Goal: Transaction & Acquisition: Purchase product/service

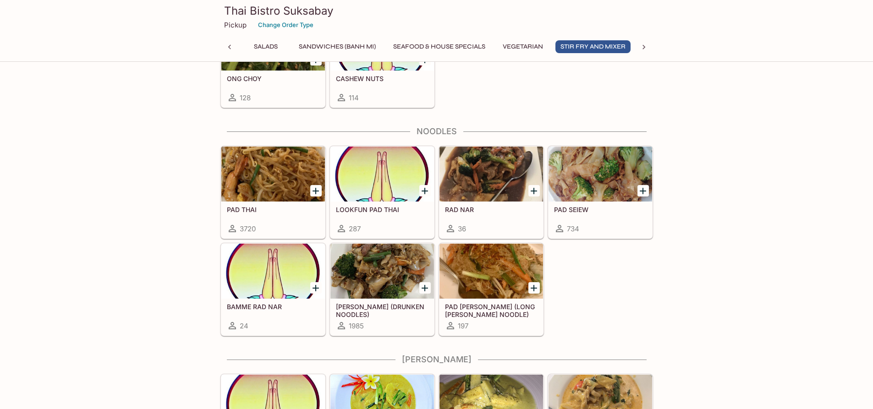
scroll to position [2016, 0]
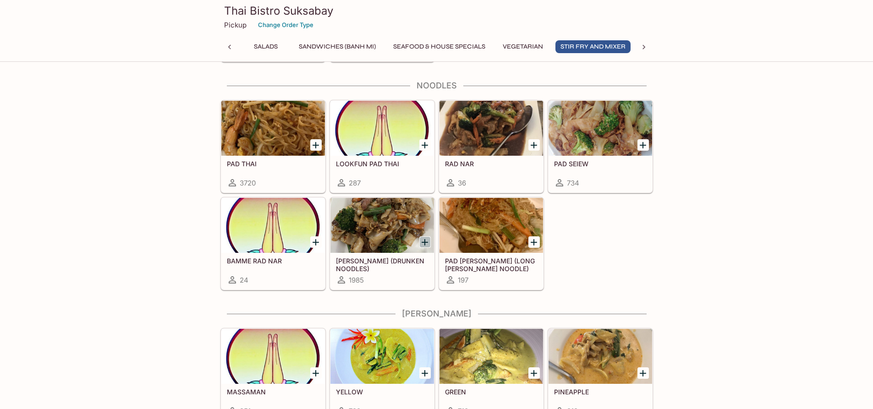
click at [424, 242] on icon "Add KEE MAO (DRUNKEN NOODLES)" at bounding box center [425, 242] width 6 height 6
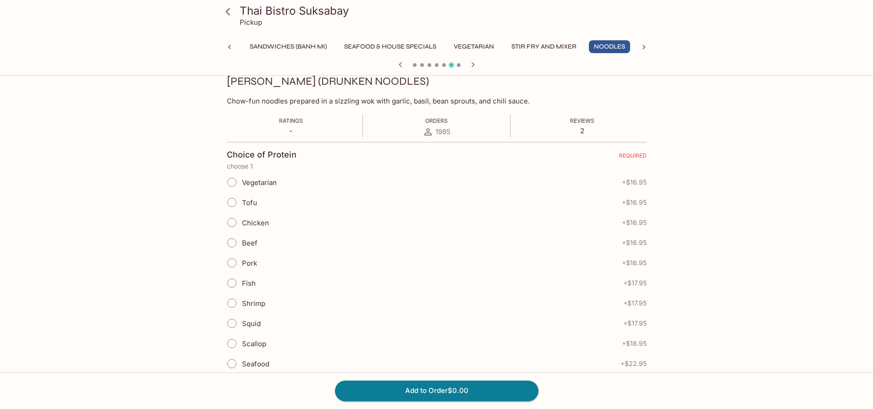
scroll to position [137, 0]
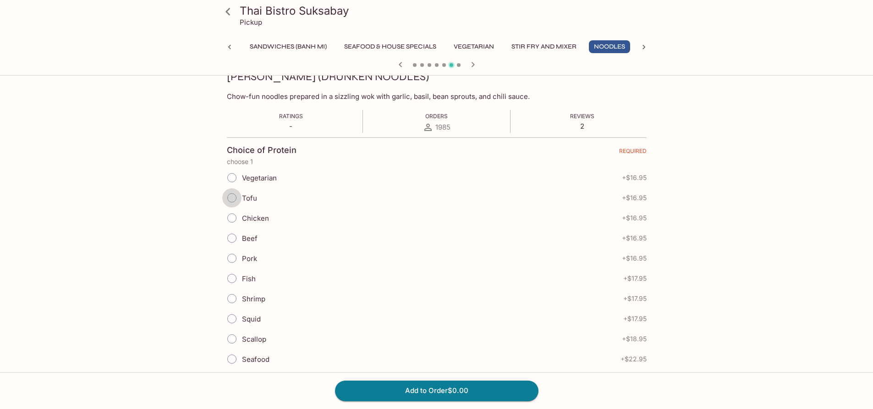
click at [231, 199] on input "Tofu" at bounding box center [231, 197] width 19 height 19
radio input "true"
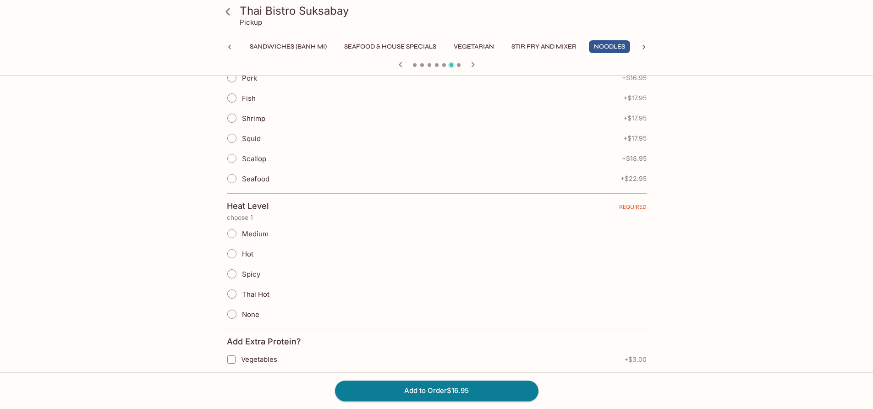
scroll to position [367, 0]
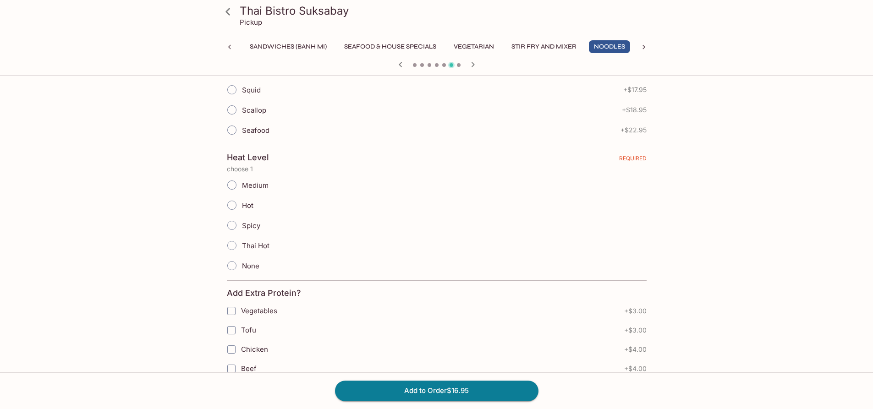
click at [233, 267] on input "None" at bounding box center [231, 265] width 19 height 19
radio input "true"
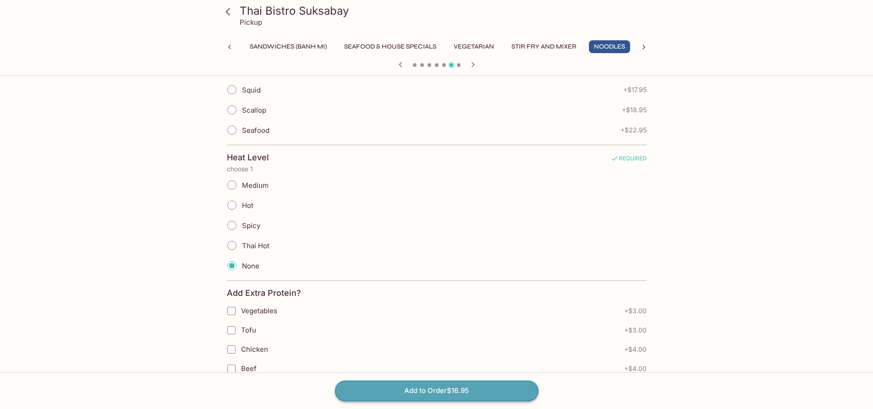
click at [434, 384] on button "Add to Order $16.95" at bounding box center [436, 391] width 203 height 20
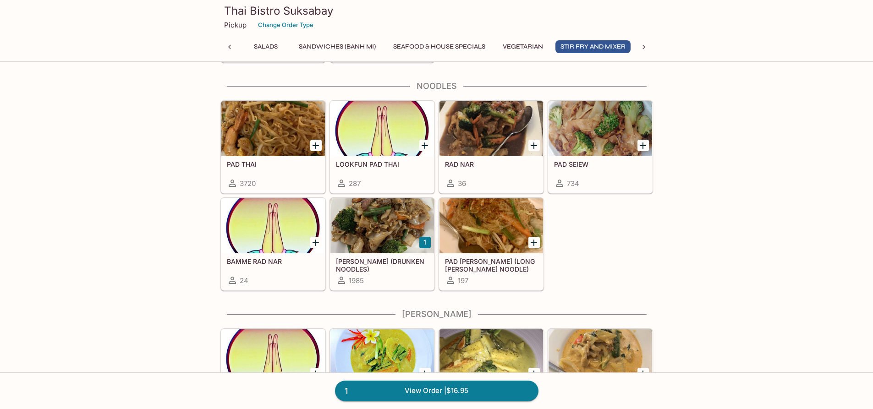
scroll to position [2016, 0]
click at [644, 148] on icon "Add PAD SEIEW" at bounding box center [642, 145] width 11 height 11
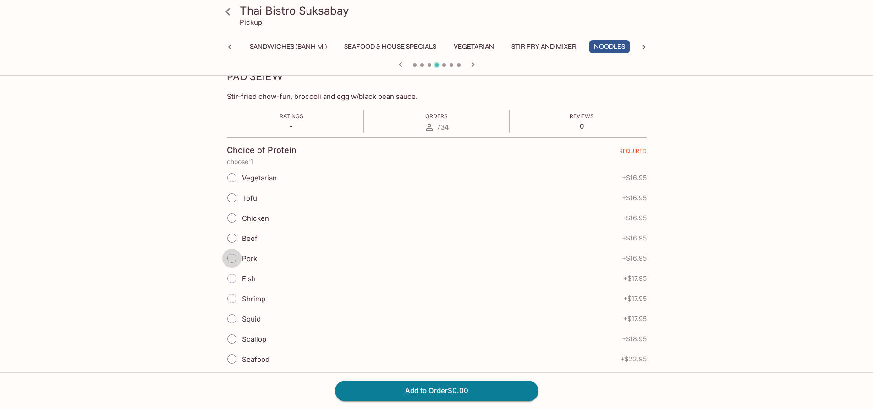
click at [231, 256] on input "Pork" at bounding box center [231, 258] width 19 height 19
radio input "true"
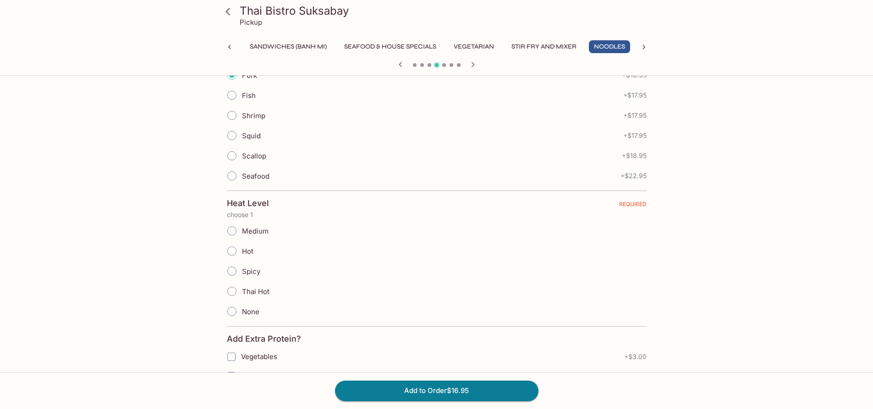
click at [232, 312] on input "None" at bounding box center [231, 311] width 19 height 19
radio input "true"
click at [427, 387] on button "Add to Order $16.95" at bounding box center [436, 391] width 203 height 20
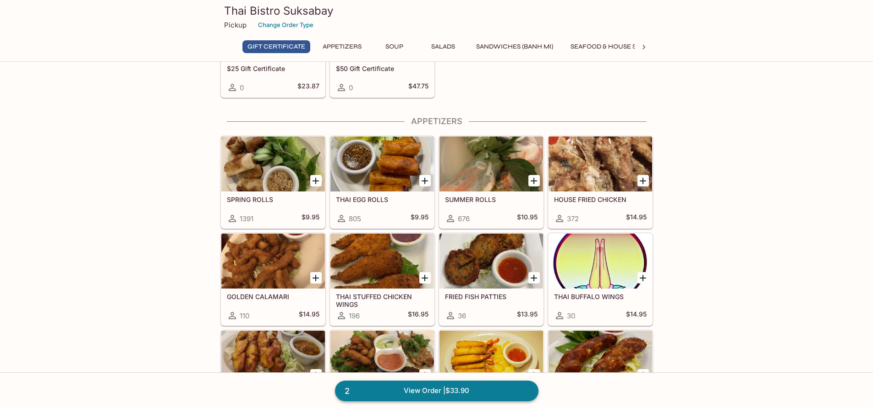
click at [385, 388] on link "2 View Order | $33.90" at bounding box center [436, 391] width 203 height 20
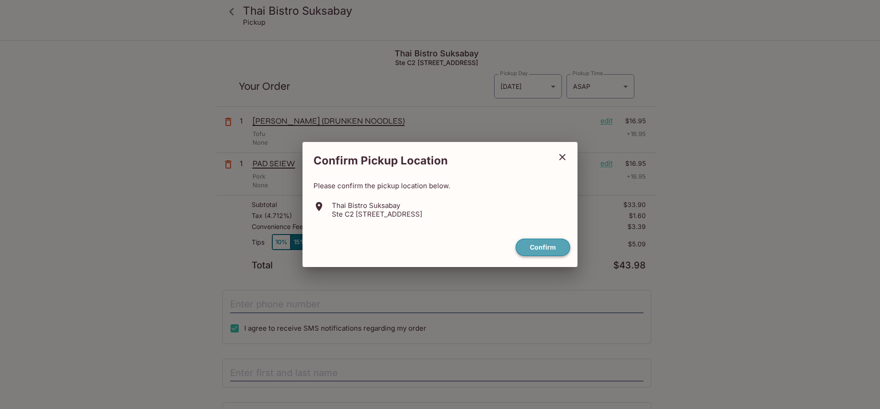
click at [540, 245] on button "Confirm" at bounding box center [543, 248] width 55 height 18
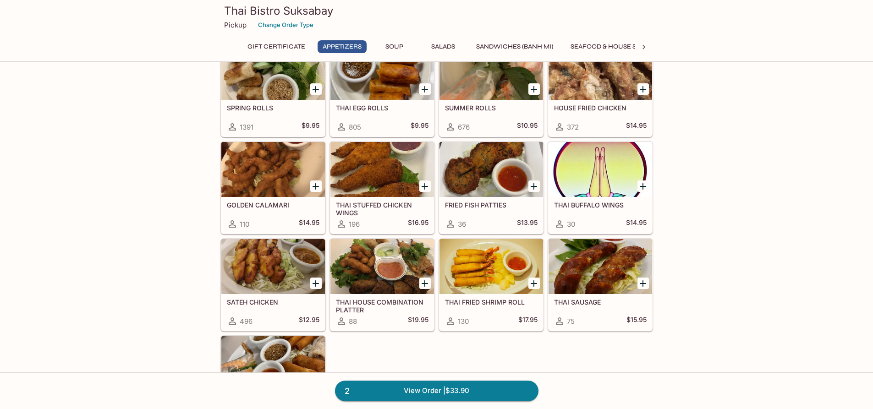
scroll to position [92, 0]
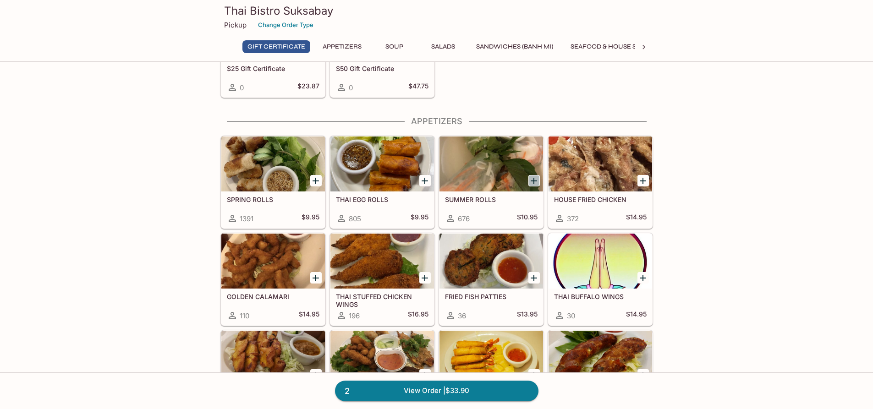
click at [531, 178] on icon "Add SUMMER ROLLS" at bounding box center [533, 181] width 11 height 11
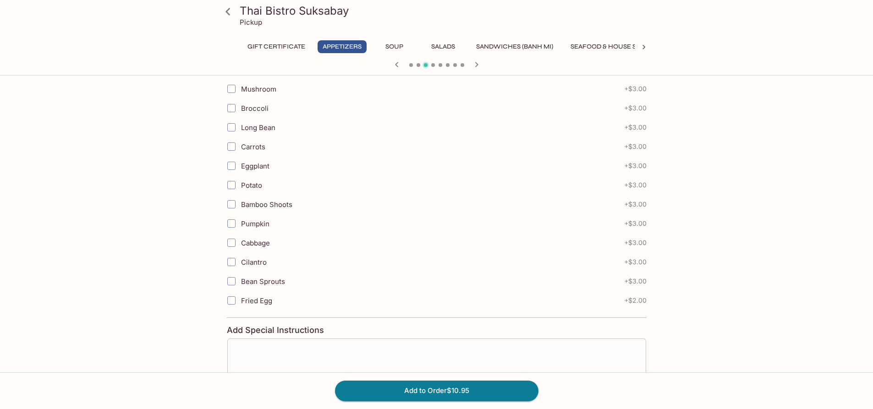
scroll to position [396, 0]
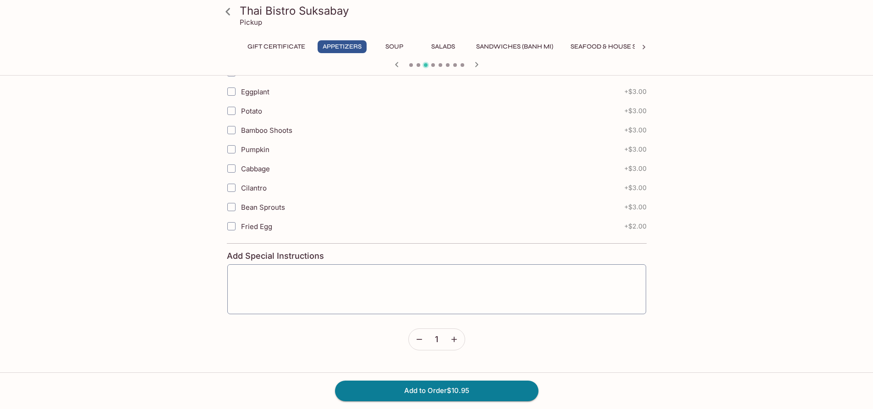
click at [456, 343] on icon "button" at bounding box center [454, 339] width 9 height 9
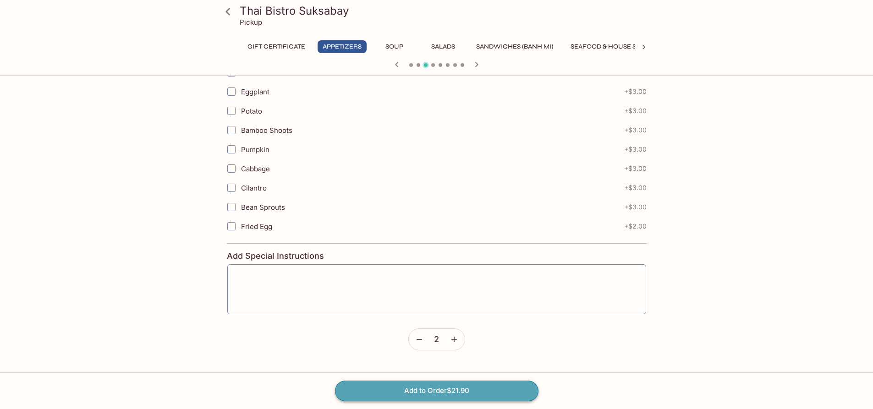
click at [474, 393] on button "Add to Order $21.90" at bounding box center [436, 391] width 203 height 20
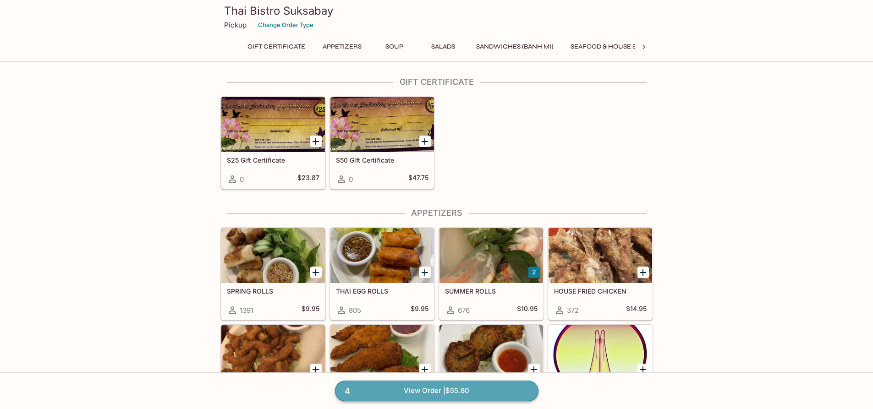
click at [375, 393] on link "4 View Order | $55.80" at bounding box center [436, 391] width 203 height 20
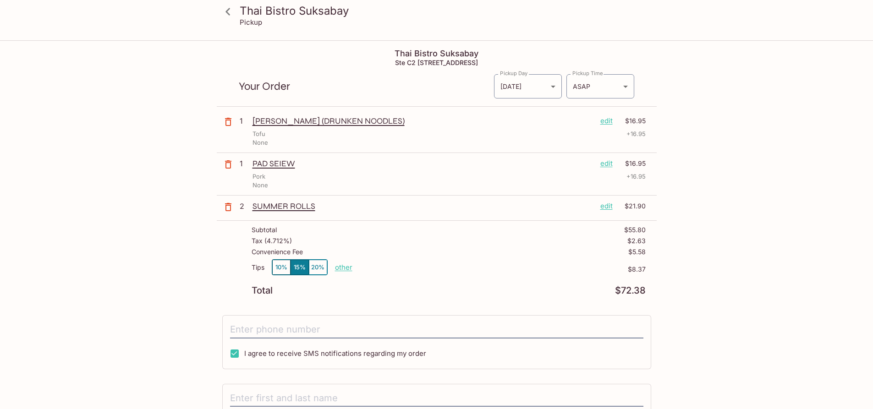
click at [226, 11] on icon at bounding box center [228, 12] width 16 height 16
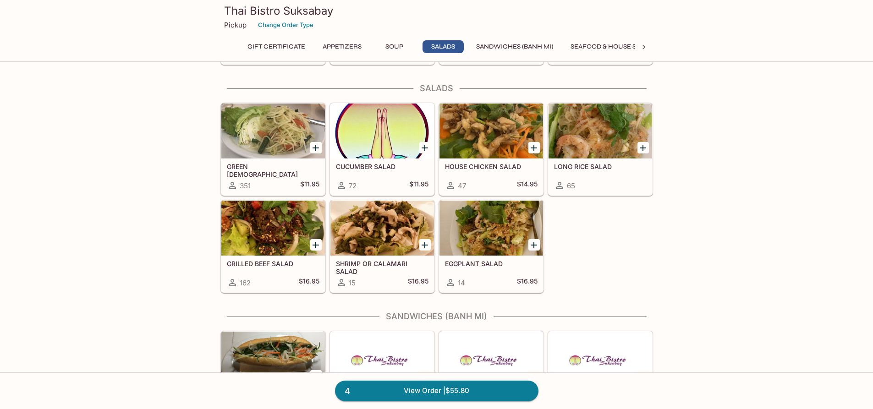
scroll to position [733, 0]
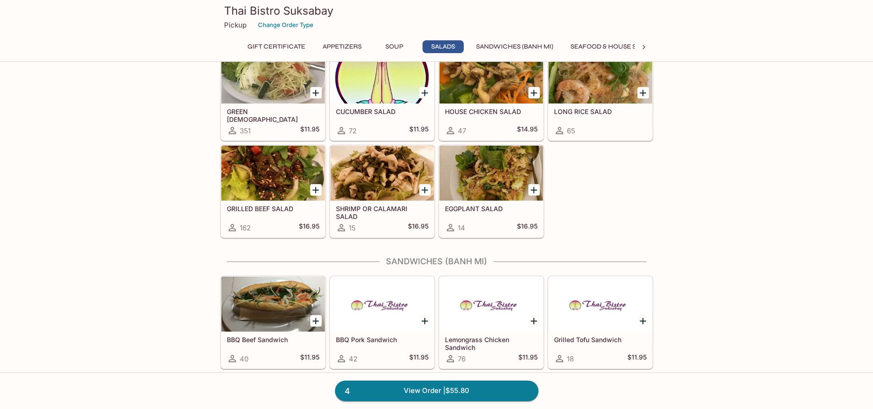
click at [317, 185] on icon "Add GRILLED BEEF SALAD" at bounding box center [315, 190] width 11 height 11
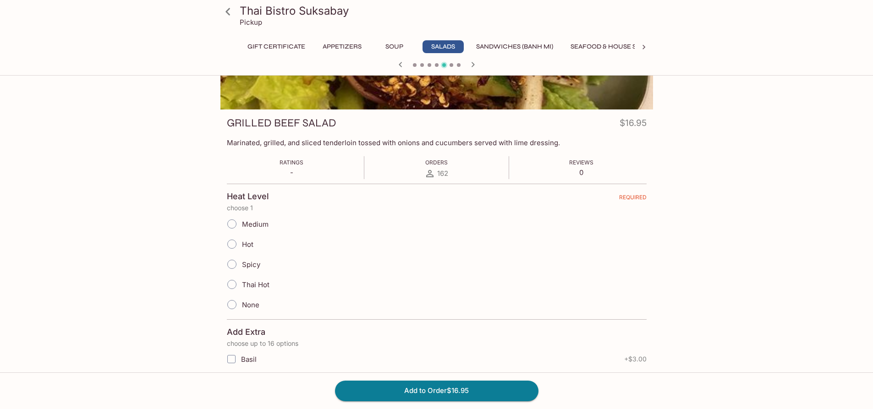
scroll to position [92, 0]
click at [231, 223] on input "Medium" at bounding box center [231, 223] width 19 height 19
radio input "true"
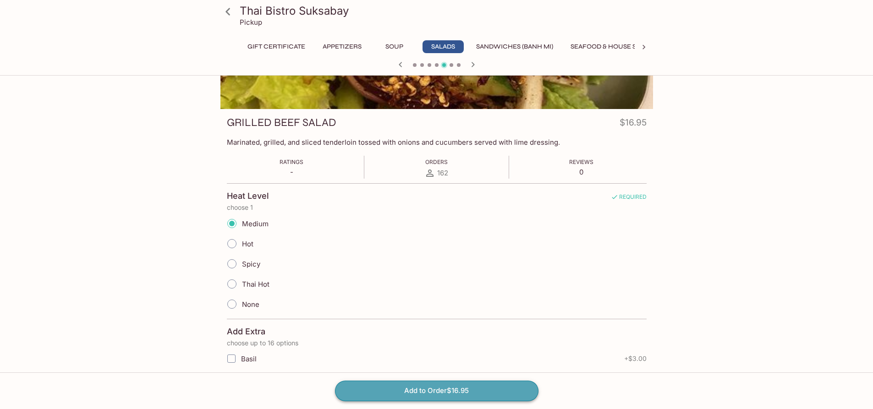
click at [428, 391] on button "Add to Order $16.95" at bounding box center [436, 391] width 203 height 20
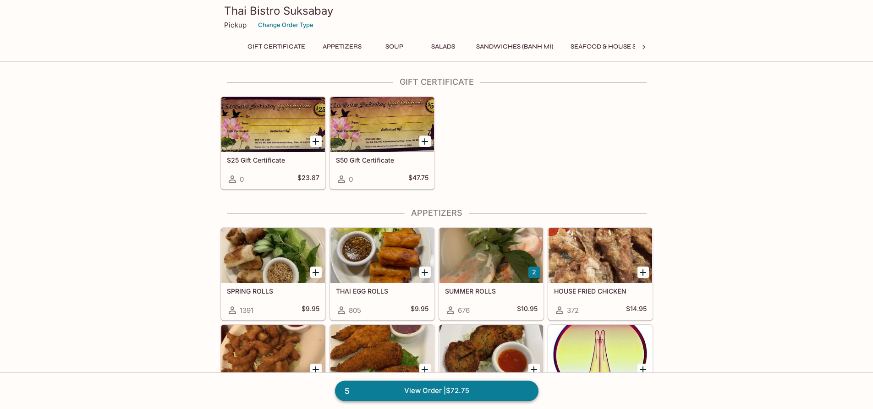
click at [378, 387] on link "5 View Order | $72.75" at bounding box center [436, 391] width 203 height 20
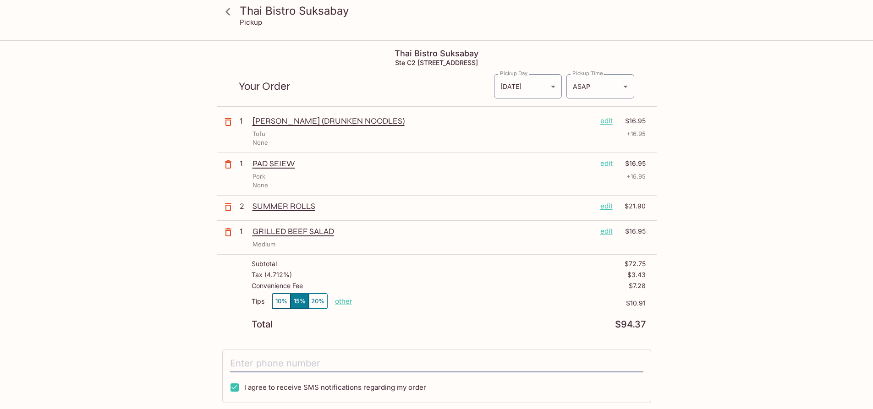
click at [602, 123] on p "edit" at bounding box center [606, 121] width 12 height 10
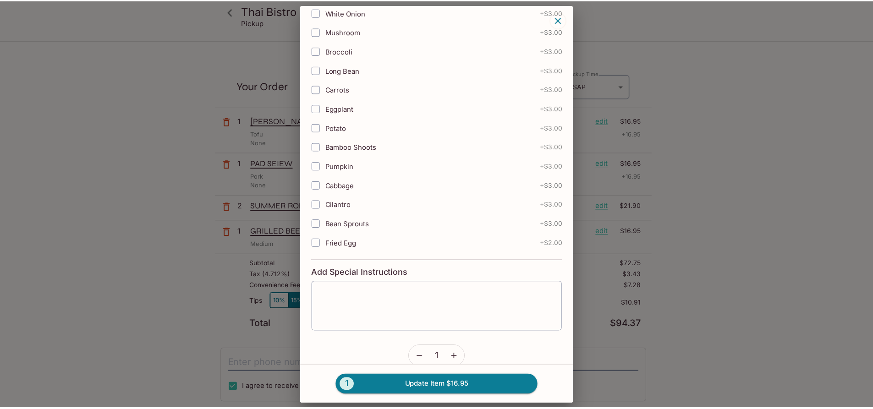
scroll to position [822, 0]
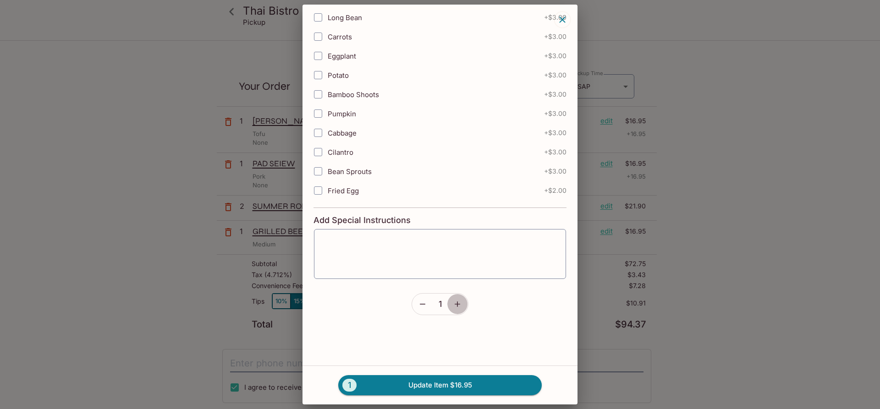
click at [456, 305] on icon "button" at bounding box center [457, 304] width 9 height 9
click at [425, 382] on button "2 Update Item $33.90" at bounding box center [439, 385] width 203 height 20
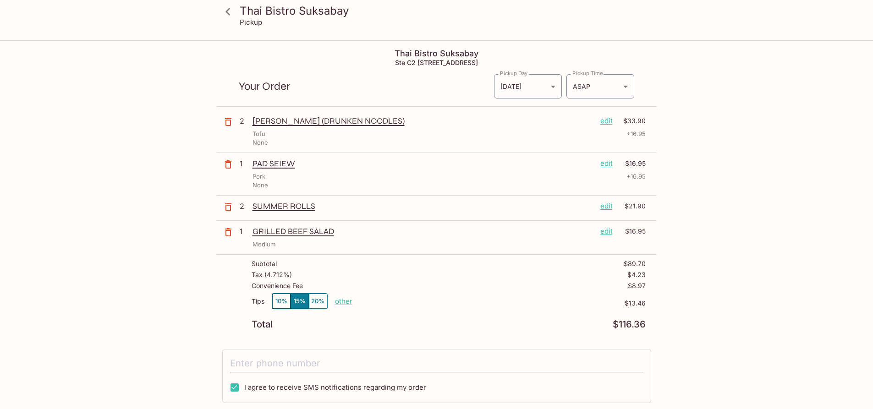
click at [350, 367] on input "tel" at bounding box center [436, 363] width 413 height 17
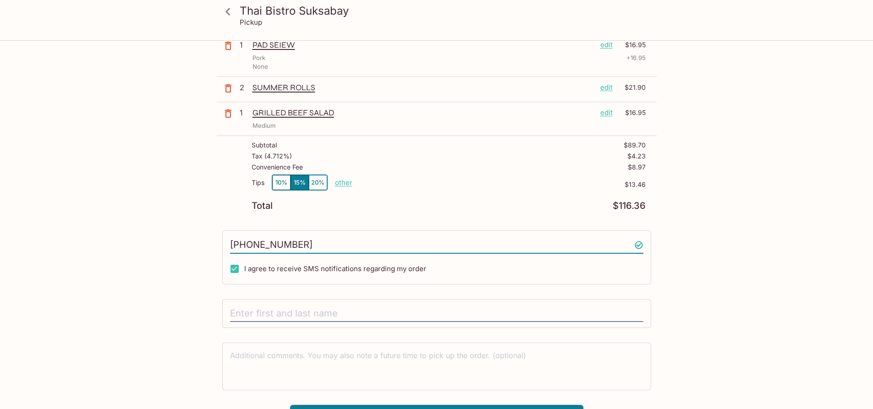
scroll to position [137, 0]
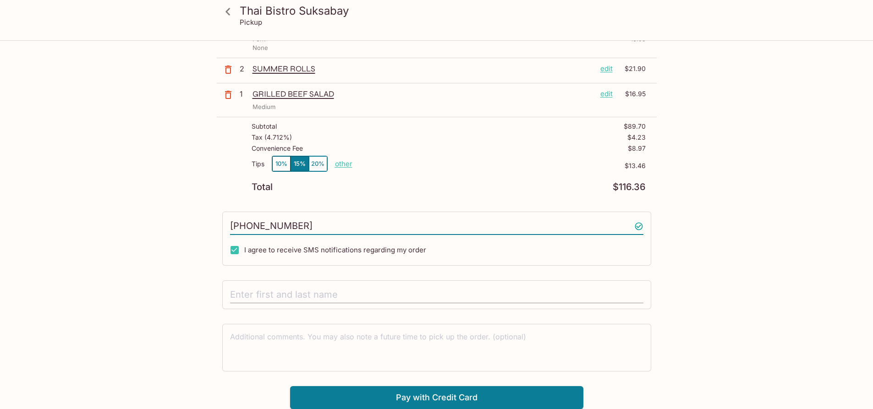
type input "[PHONE_NUMBER]"
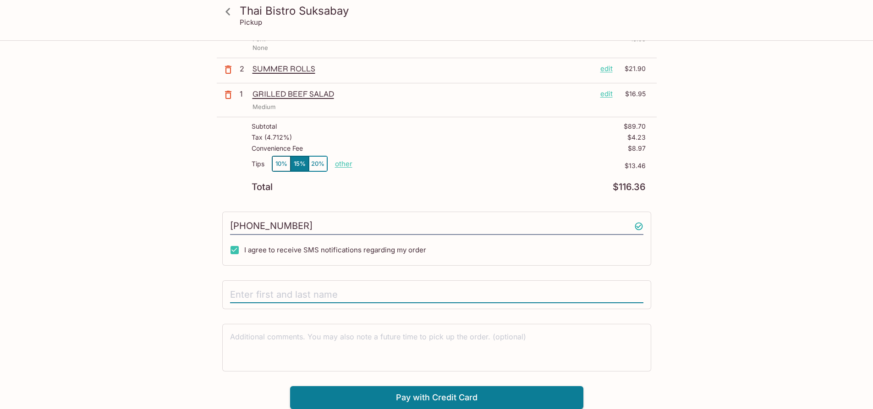
click at [325, 290] on input "text" at bounding box center [436, 294] width 413 height 17
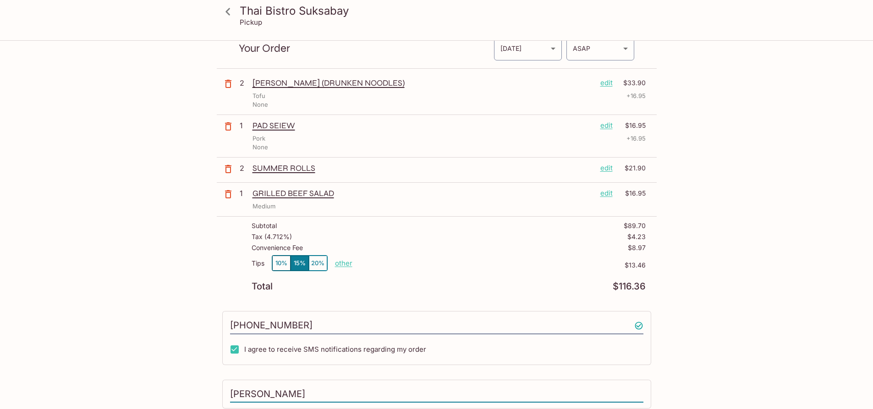
scroll to position [0, 0]
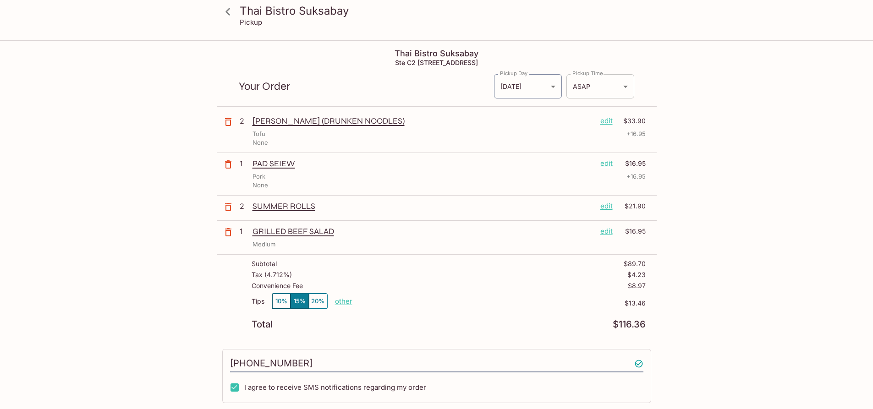
type input "[PERSON_NAME]"
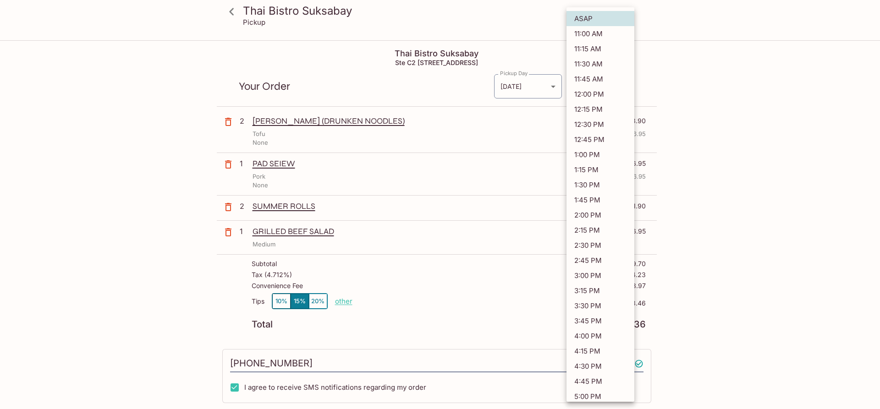
click at [590, 88] on body "Thai Bistro Suksabay Pickup Thai Bistro Suksabay Ste C2 98, [STREET_ADDRESS] Yo…" at bounding box center [440, 245] width 880 height 409
click at [591, 80] on li "11:45 AM" at bounding box center [600, 78] width 68 height 15
type input "[DATE]T21:45:24.000000Z"
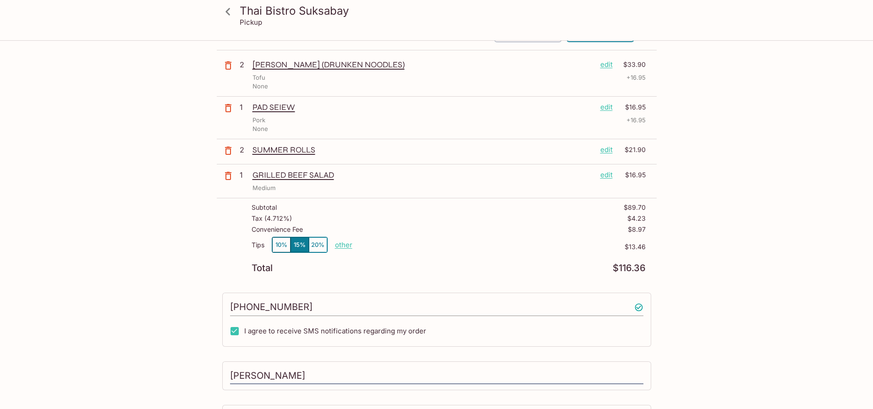
scroll to position [137, 0]
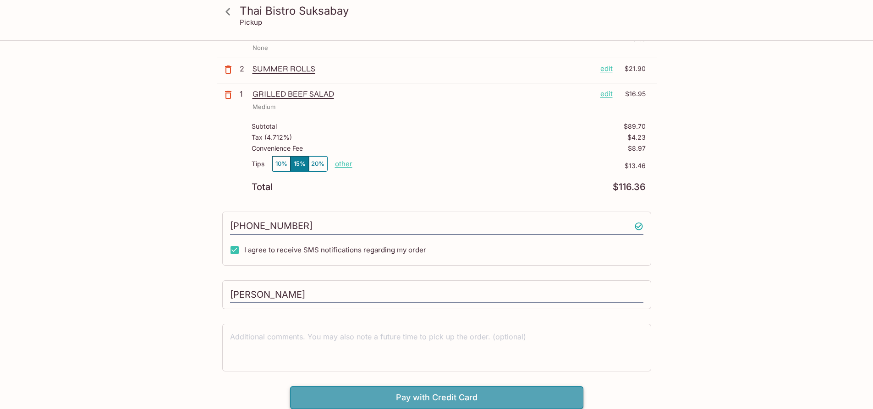
click at [342, 392] on button "Pay with Credit Card" at bounding box center [436, 397] width 293 height 23
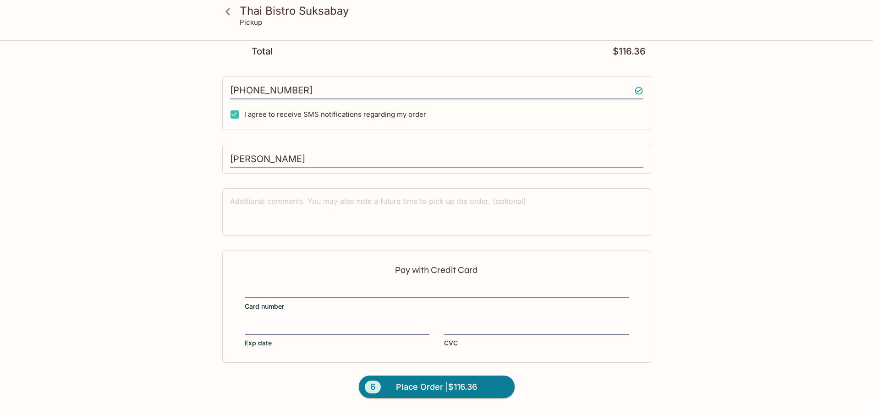
scroll to position [275, 0]
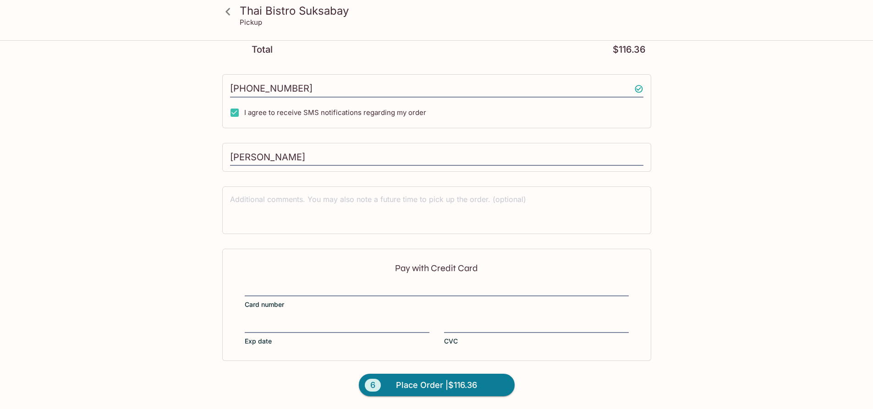
click at [291, 280] on div "Pay with Credit Card Card number Exp date CVC" at bounding box center [436, 305] width 429 height 112
click at [412, 385] on span "Place Order | $116.36" at bounding box center [436, 385] width 81 height 15
